Goal: Book appointment/travel/reservation

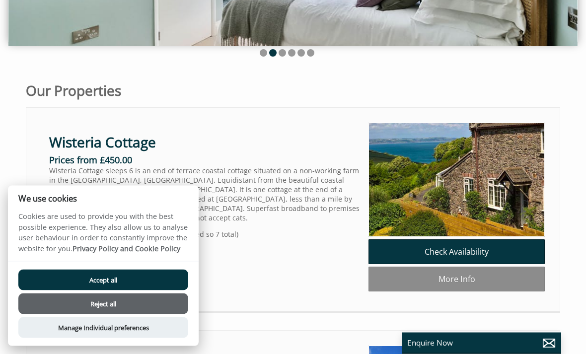
scroll to position [235, 0]
click at [169, 290] on button "Accept all" at bounding box center [103, 279] width 170 height 21
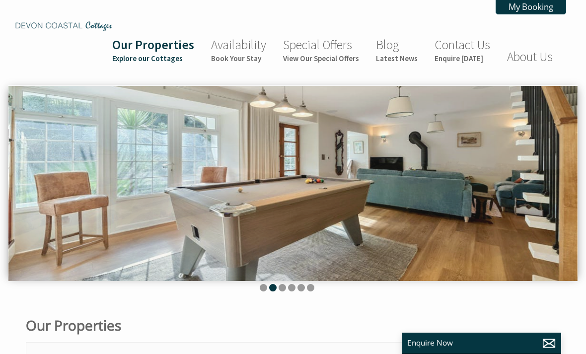
click at [171, 54] on small "Explore our Cottages" at bounding box center [153, 58] width 82 height 9
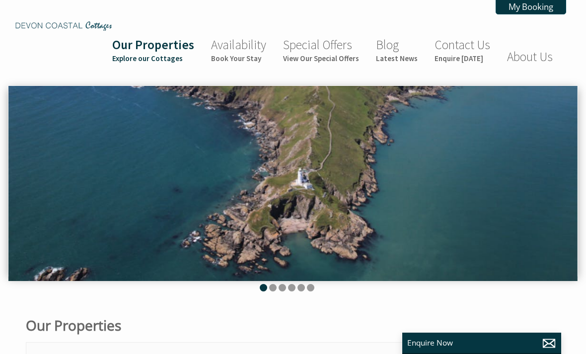
scroll to position [0, 9]
click at [252, 51] on link "Availability Book Your Stay" at bounding box center [238, 50] width 55 height 26
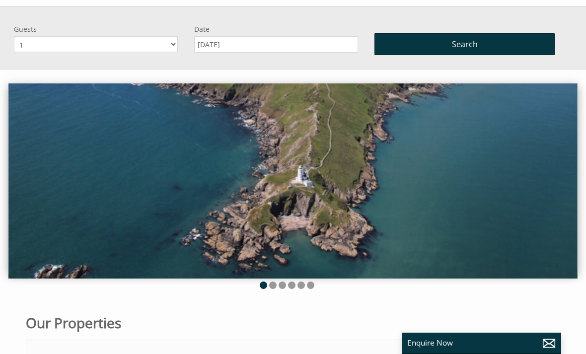
scroll to position [85, 0]
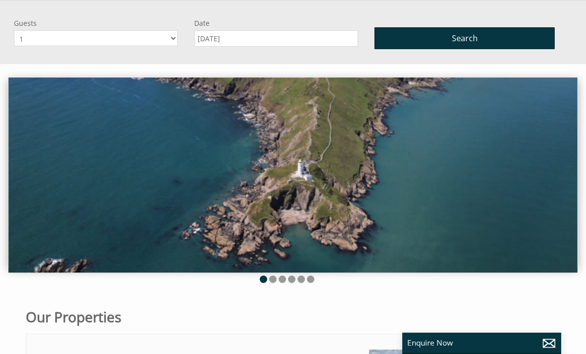
click at [176, 36] on select "1 2 3 4 5 6 7 8 9 10" at bounding box center [96, 38] width 164 height 16
select select "4"
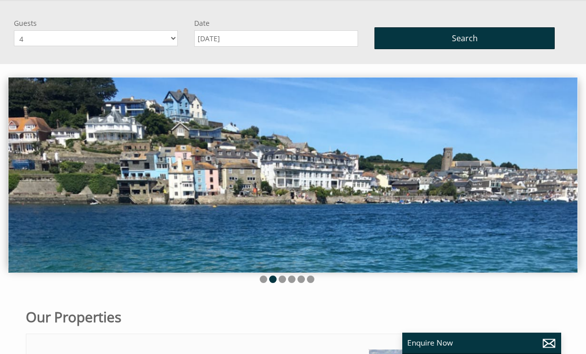
click at [302, 42] on input "[DATE]" at bounding box center [276, 38] width 164 height 16
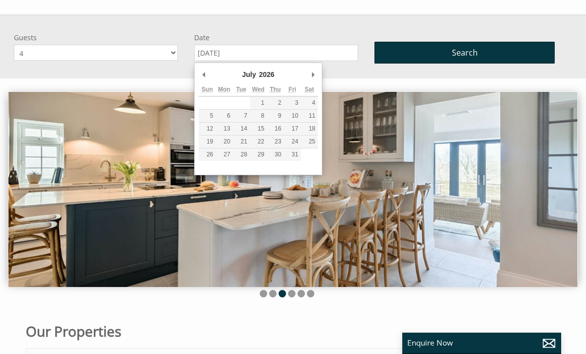
scroll to position [70, 0]
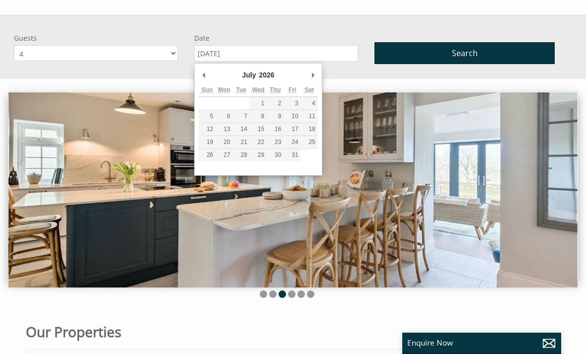
type input "[DATE]"
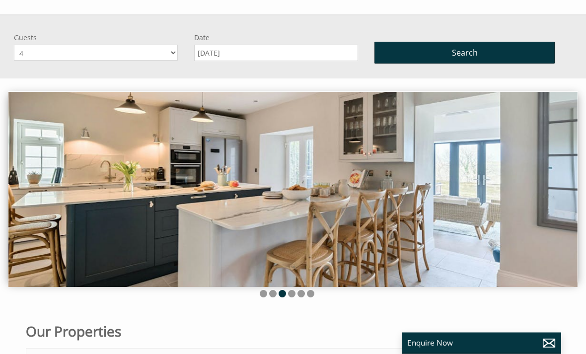
click at [483, 54] on button "Search" at bounding box center [464, 53] width 180 height 22
